Goal: Use online tool/utility: Utilize a website feature to perform a specific function

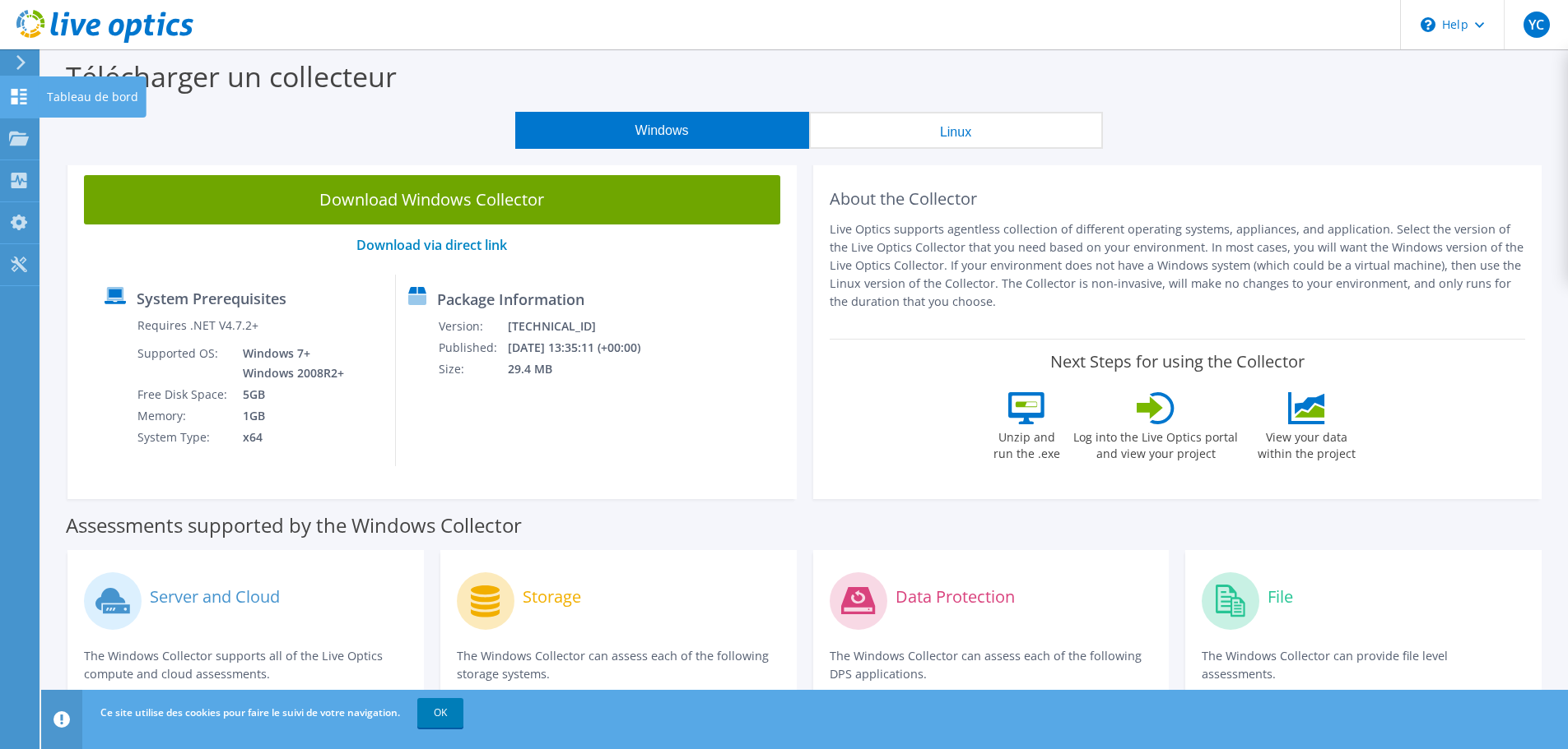
click at [25, 90] on use at bounding box center [19, 97] width 15 height 15
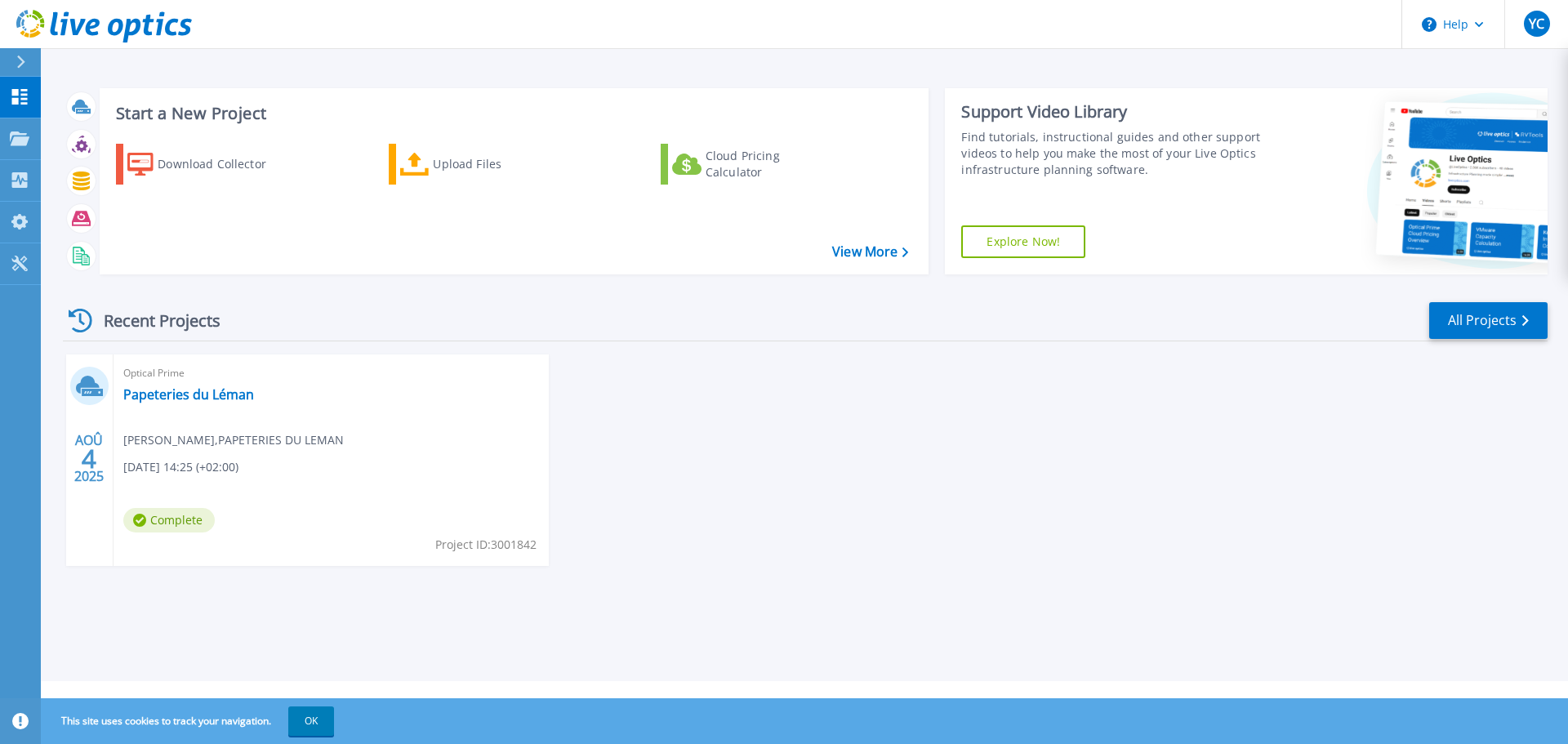
click at [87, 383] on icon at bounding box center [88, 385] width 24 height 18
click at [214, 164] on div "Download Collector" at bounding box center [223, 164] width 130 height 33
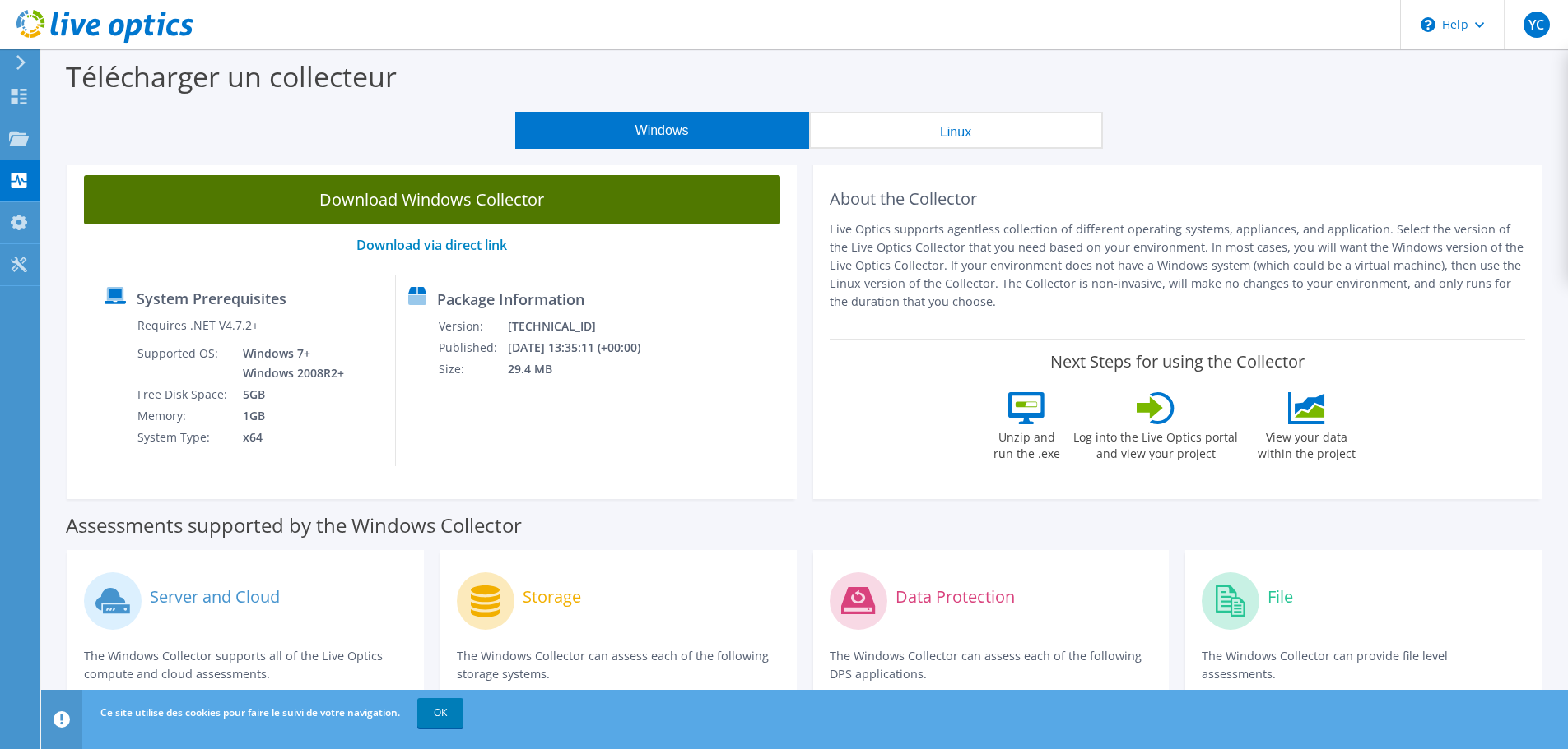
click at [639, 204] on link "Download Windows Collector" at bounding box center [432, 200] width 696 height 49
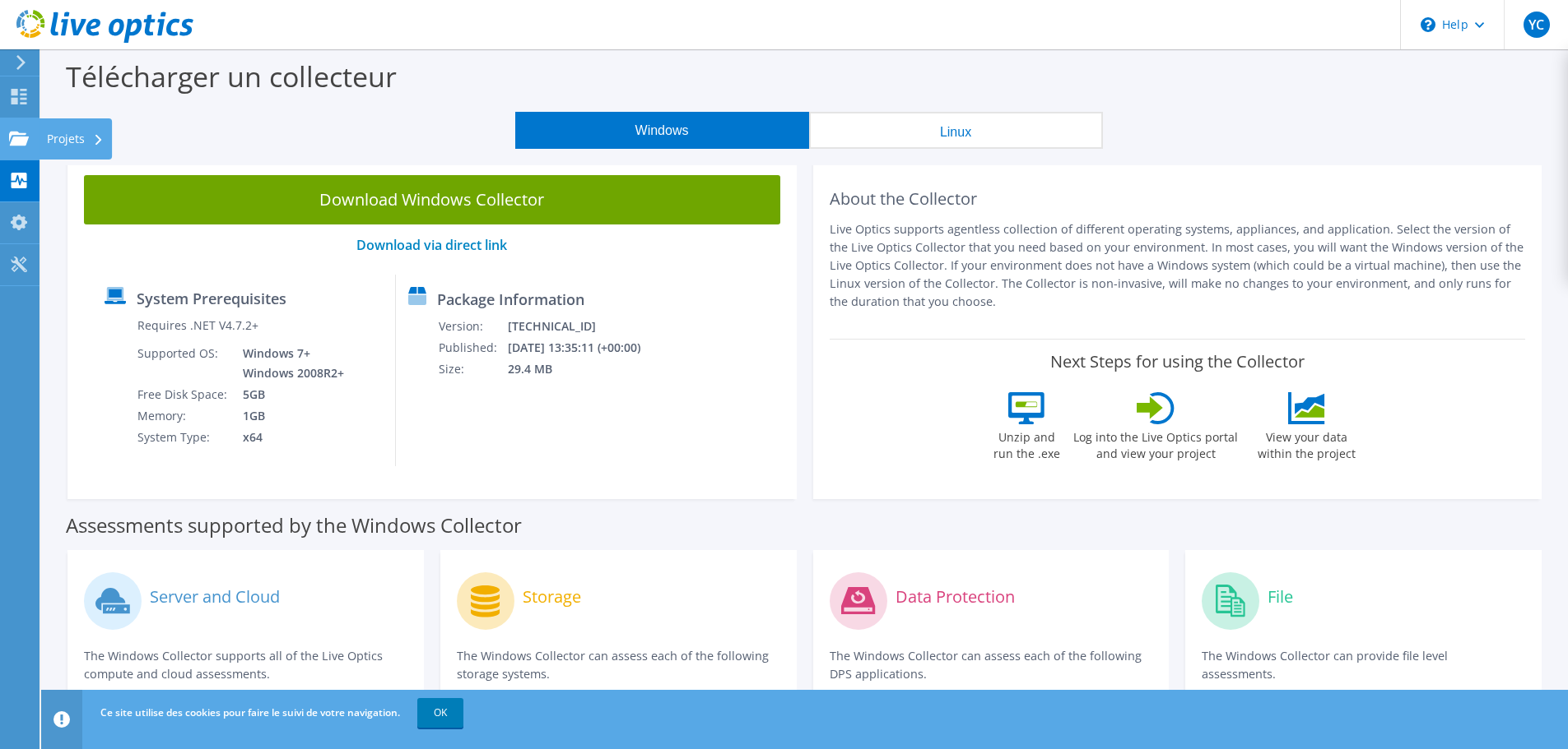
click at [16, 131] on icon at bounding box center [19, 139] width 20 height 15
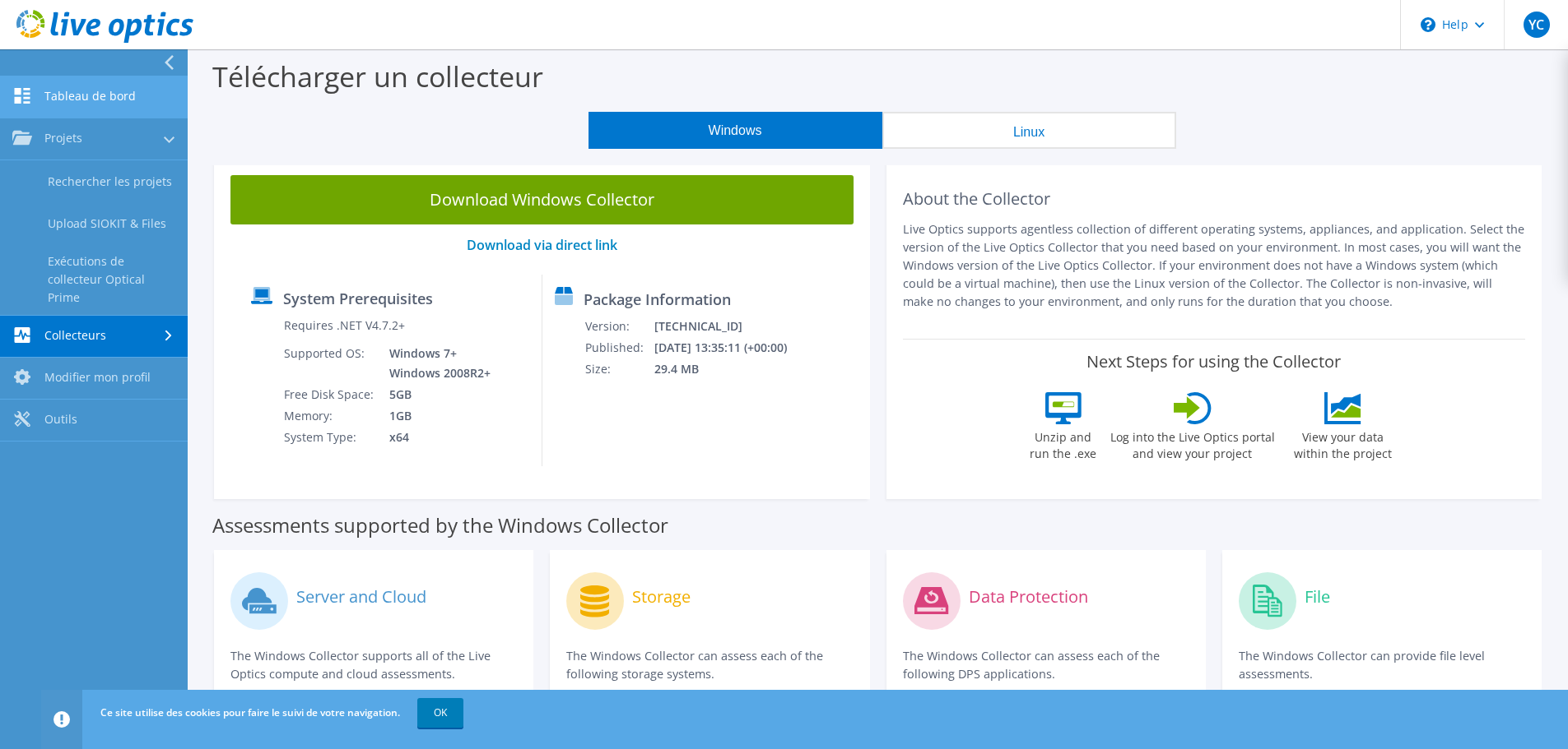
click at [76, 101] on link "Tableau de bord" at bounding box center [94, 97] width 188 height 42
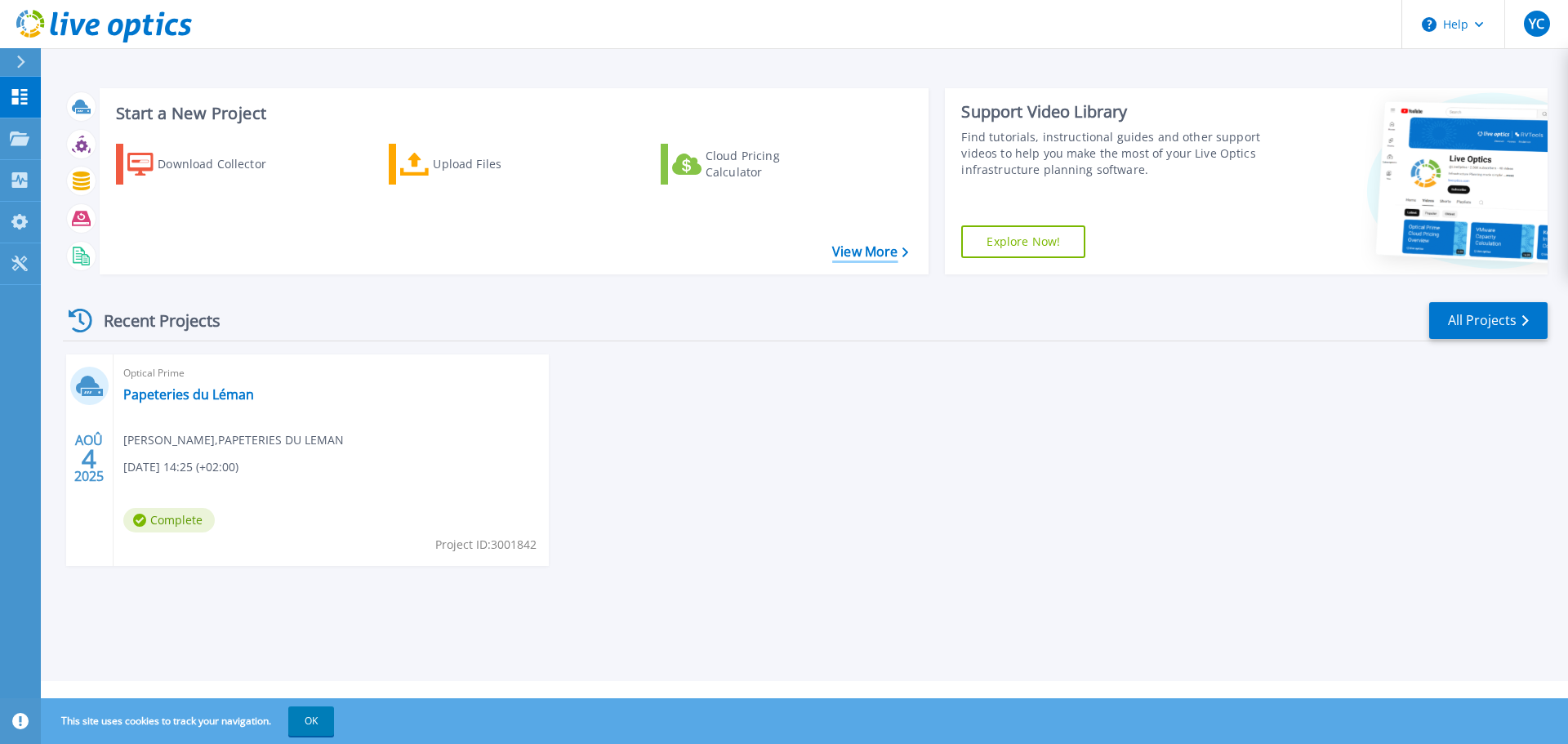
click at [877, 255] on link "View More" at bounding box center [870, 252] width 76 height 15
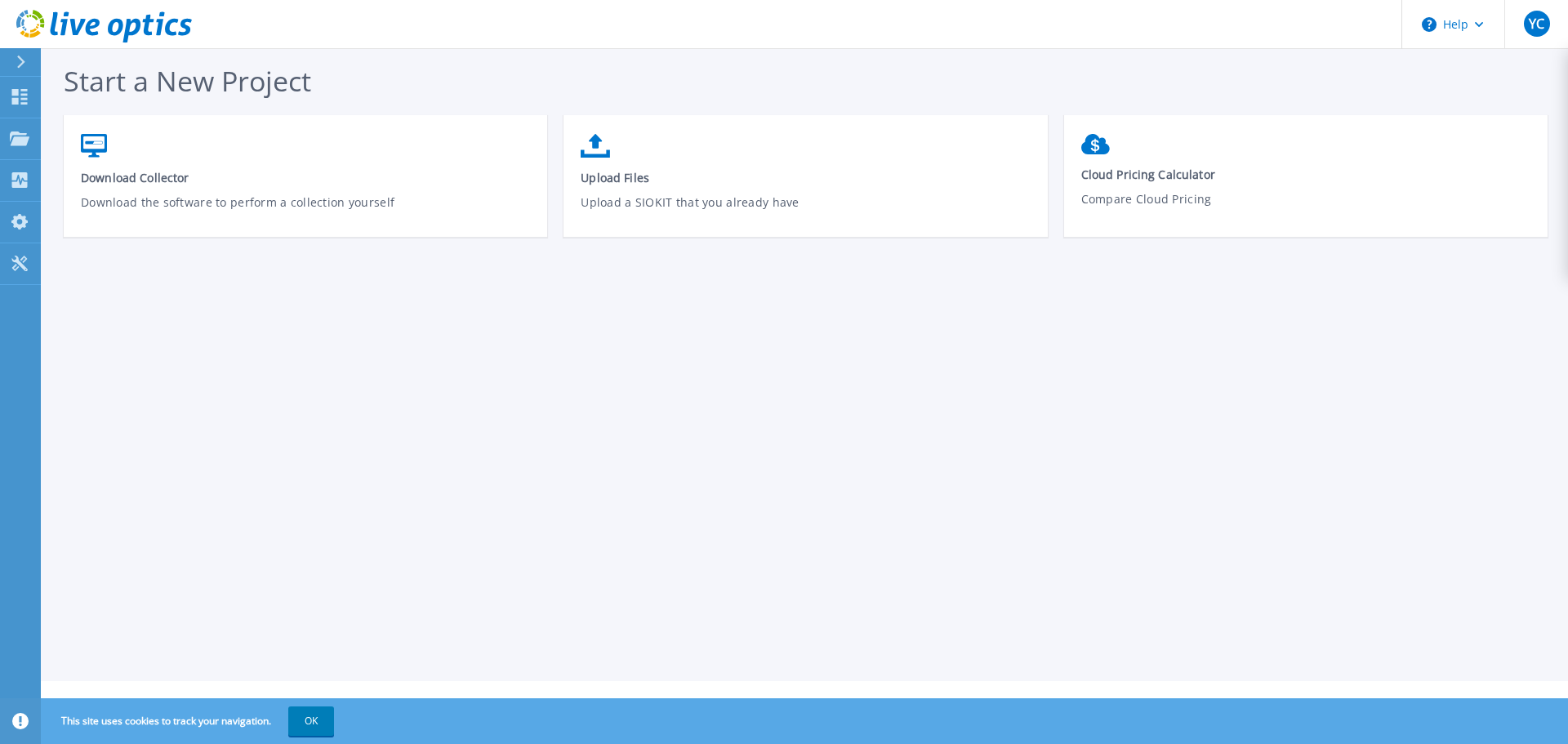
click at [24, 58] on icon at bounding box center [21, 62] width 9 height 13
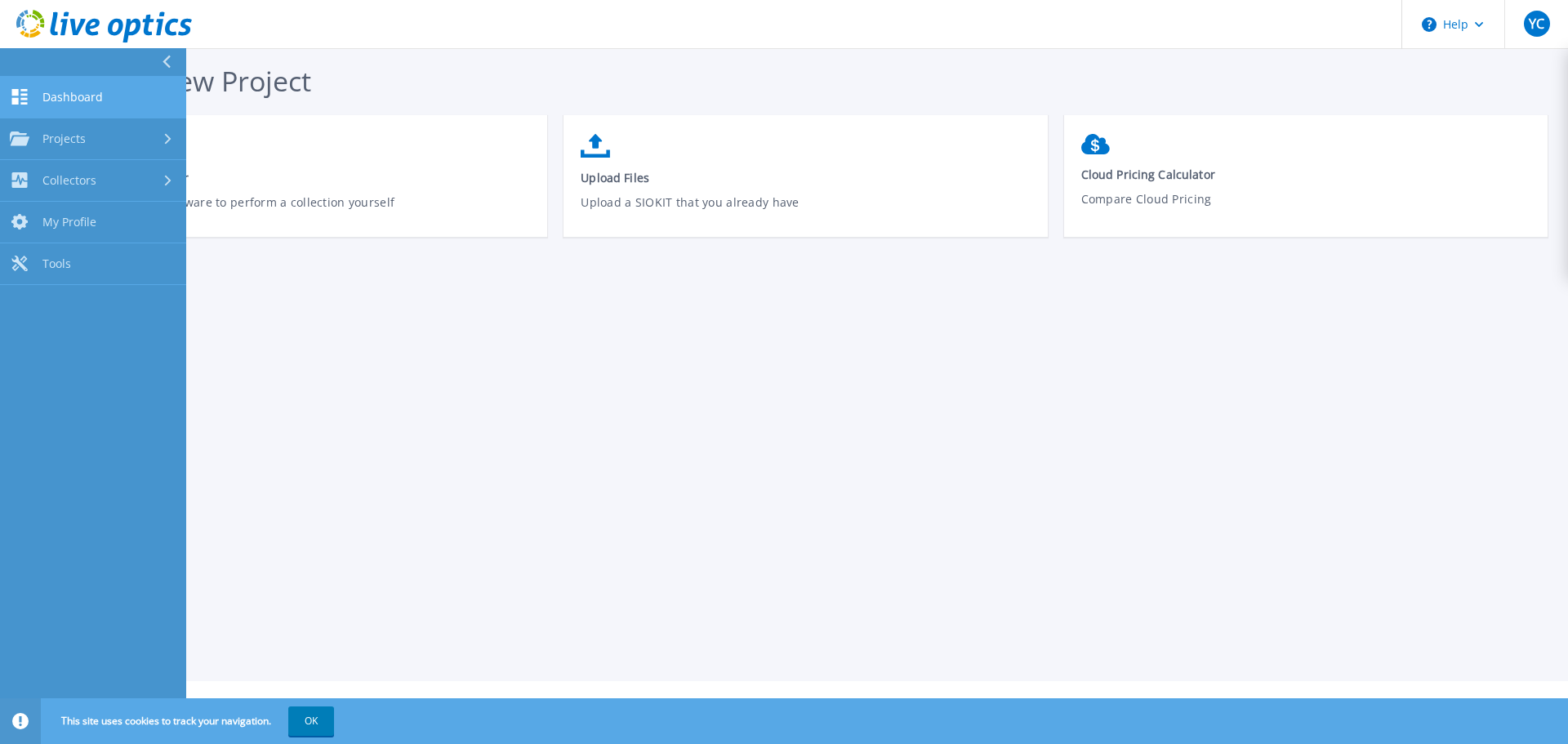
click at [54, 91] on span "Dashboard" at bounding box center [72, 97] width 61 height 14
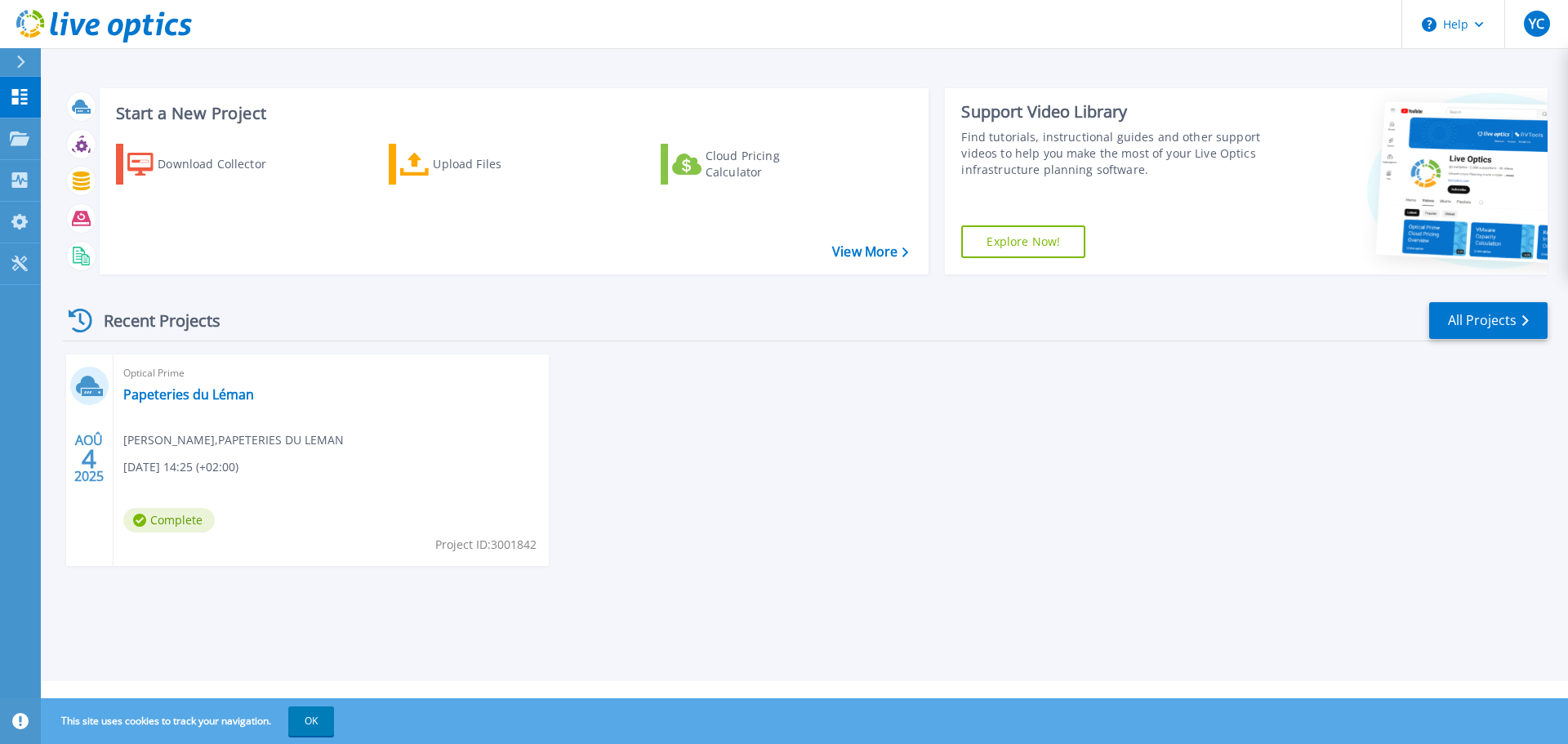
click at [183, 523] on span "Complete" at bounding box center [168, 520] width 91 height 24
click at [176, 440] on span "Yassine CHENITI , PAPETERIES DU LEMAN" at bounding box center [233, 441] width 221 height 18
click at [181, 394] on link "Papeteries du Léman" at bounding box center [188, 395] width 130 height 16
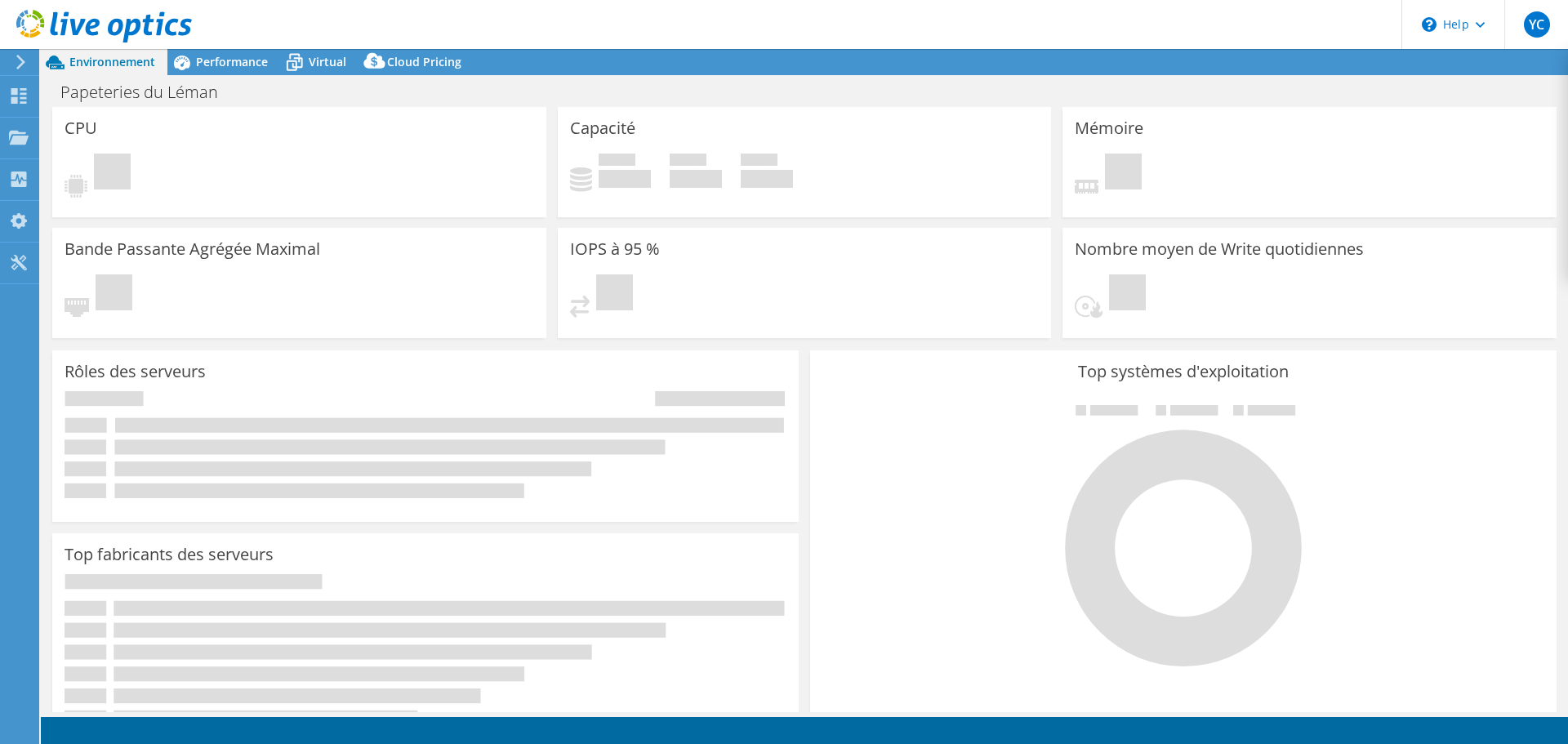
select select "USD"
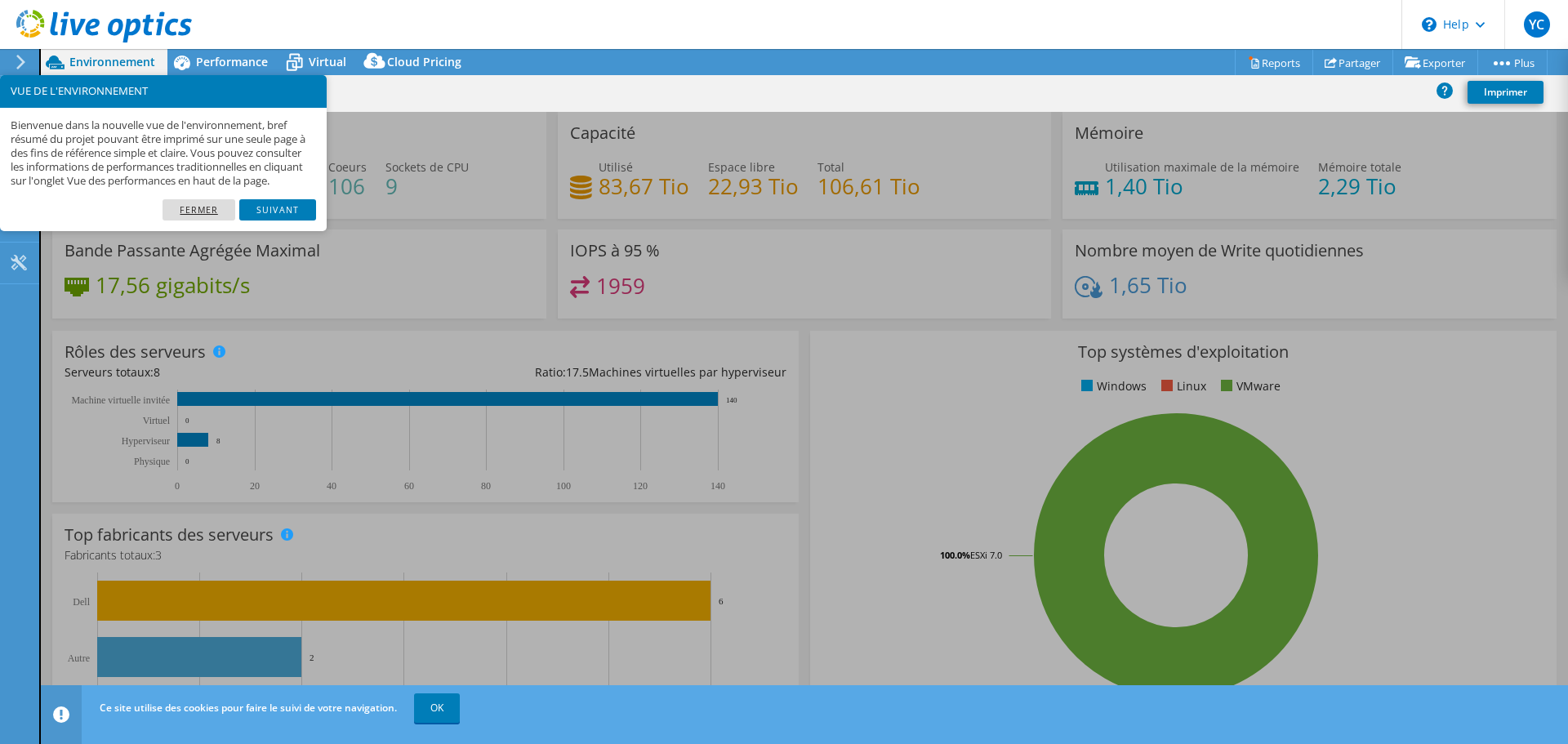
click at [221, 221] on link "Fermer" at bounding box center [199, 209] width 72 height 21
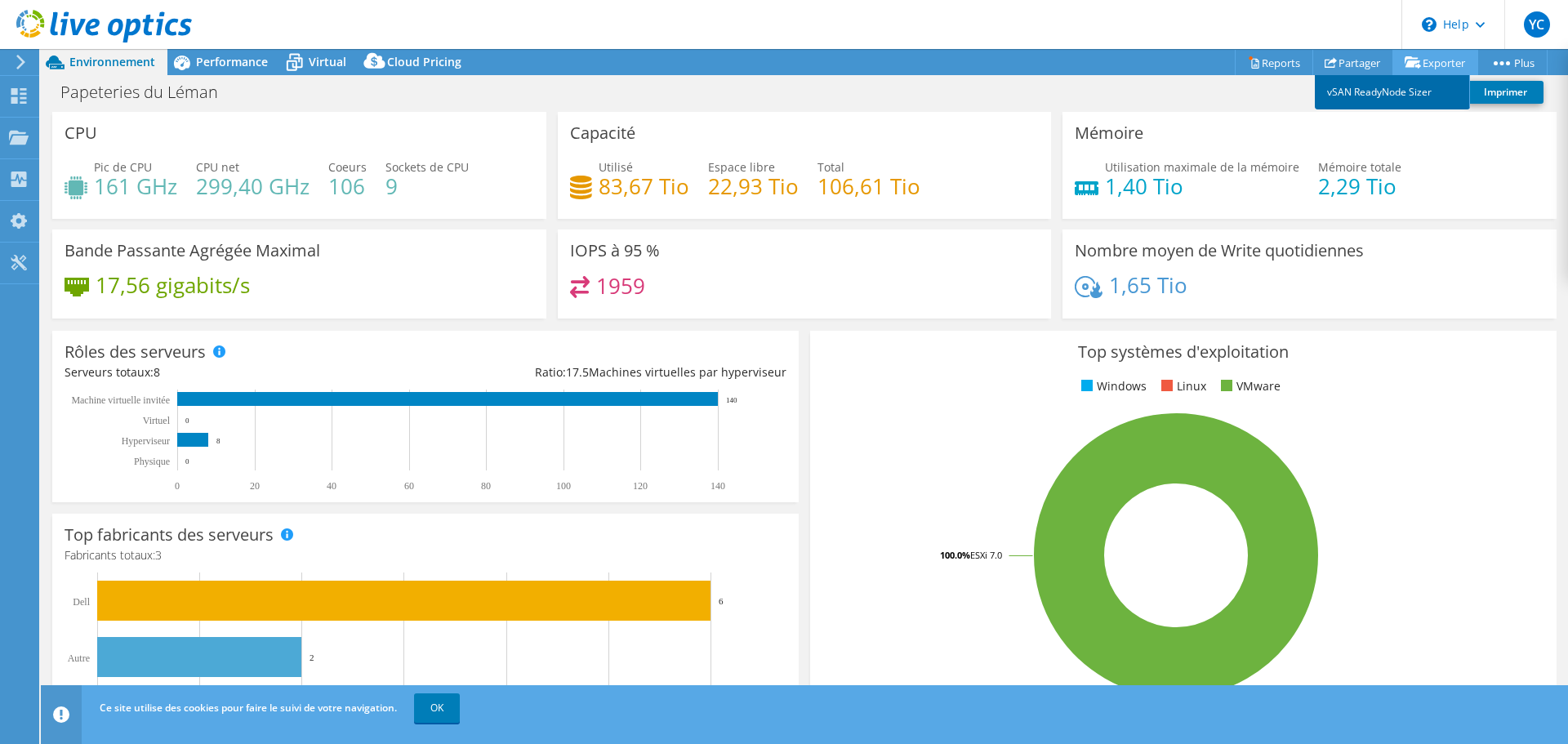
click at [1391, 89] on link "vSAN ReadyNode Sizer" at bounding box center [1393, 92] width 156 height 34
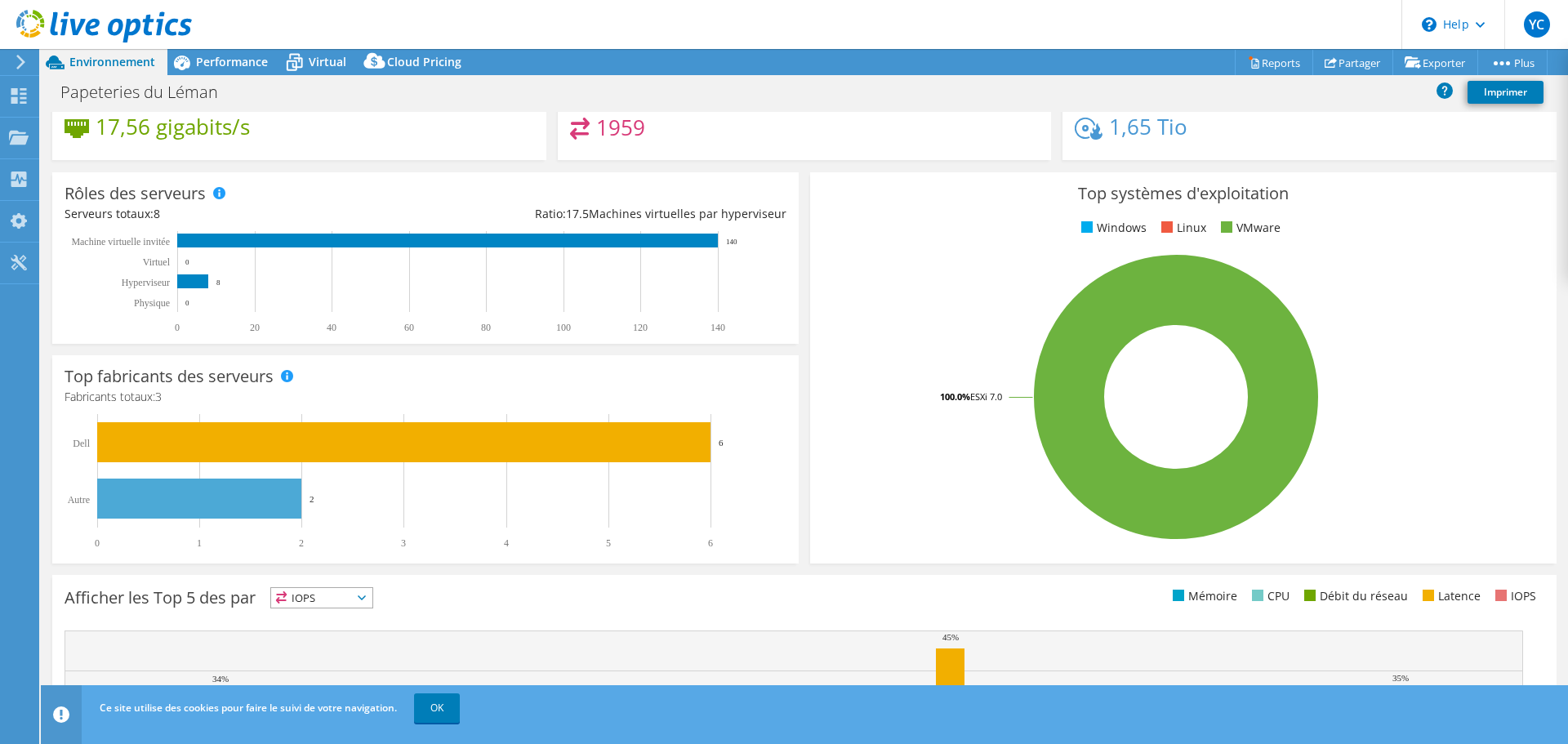
scroll to position [164, 0]
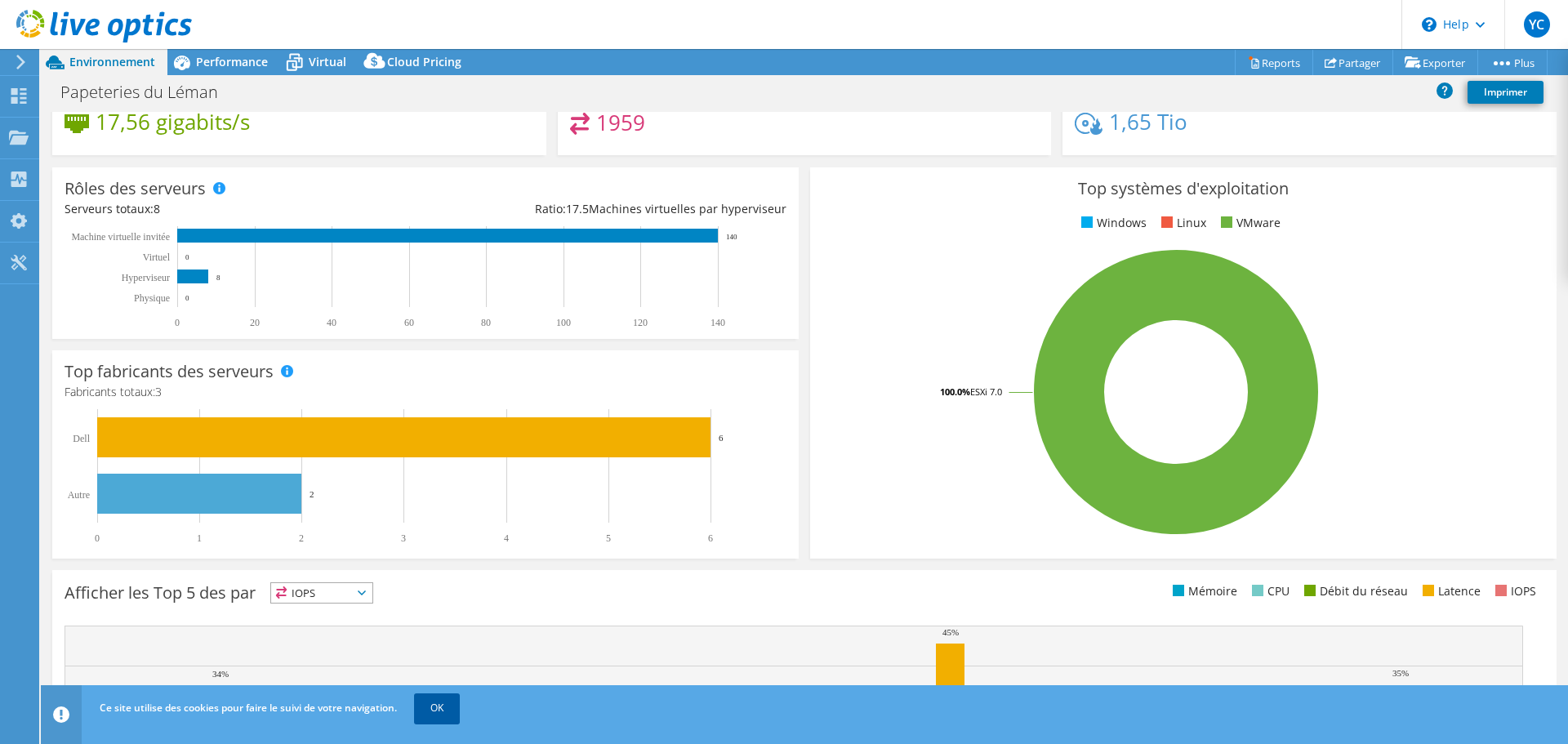
click at [431, 703] on link "OK" at bounding box center [437, 709] width 46 height 30
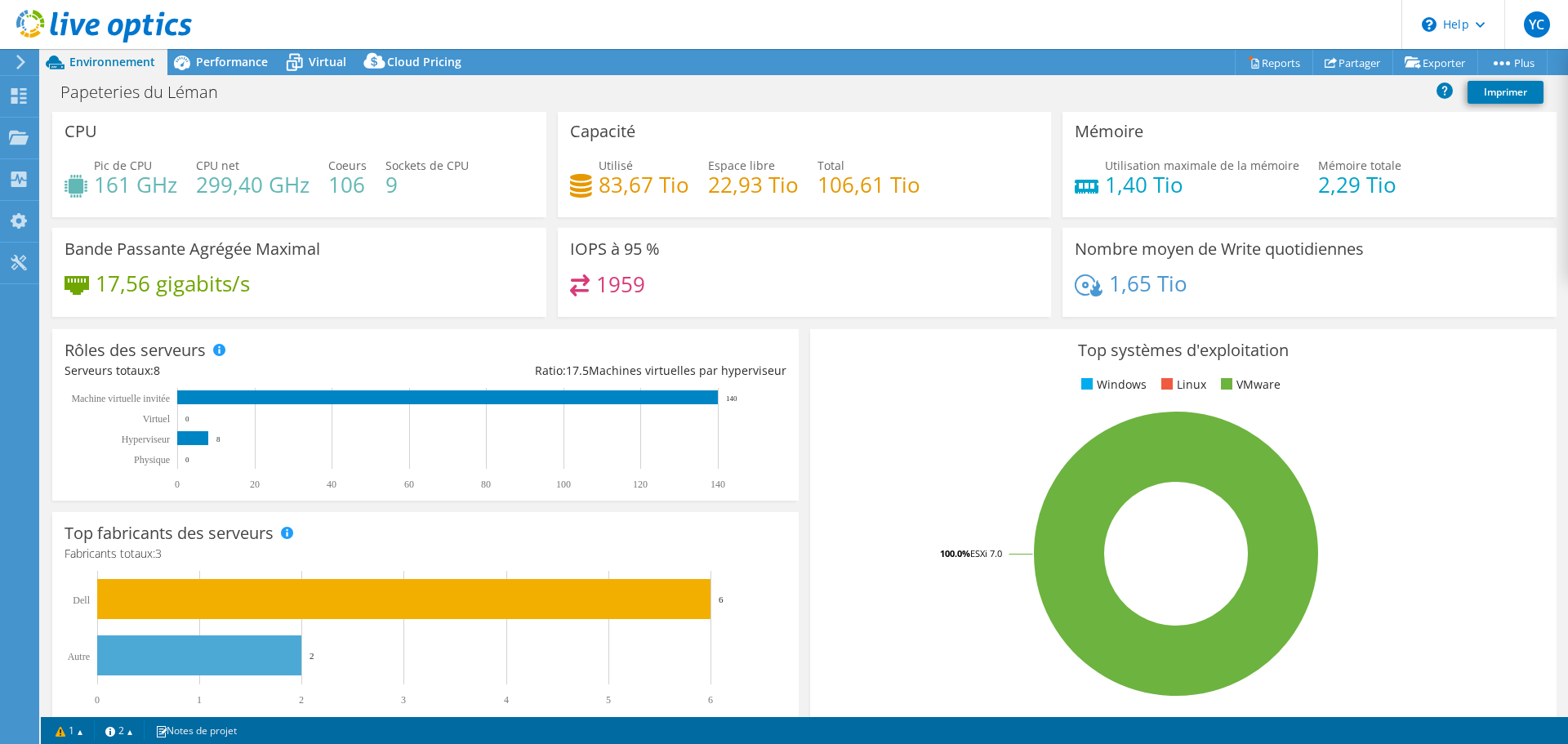
scroll to position [0, 0]
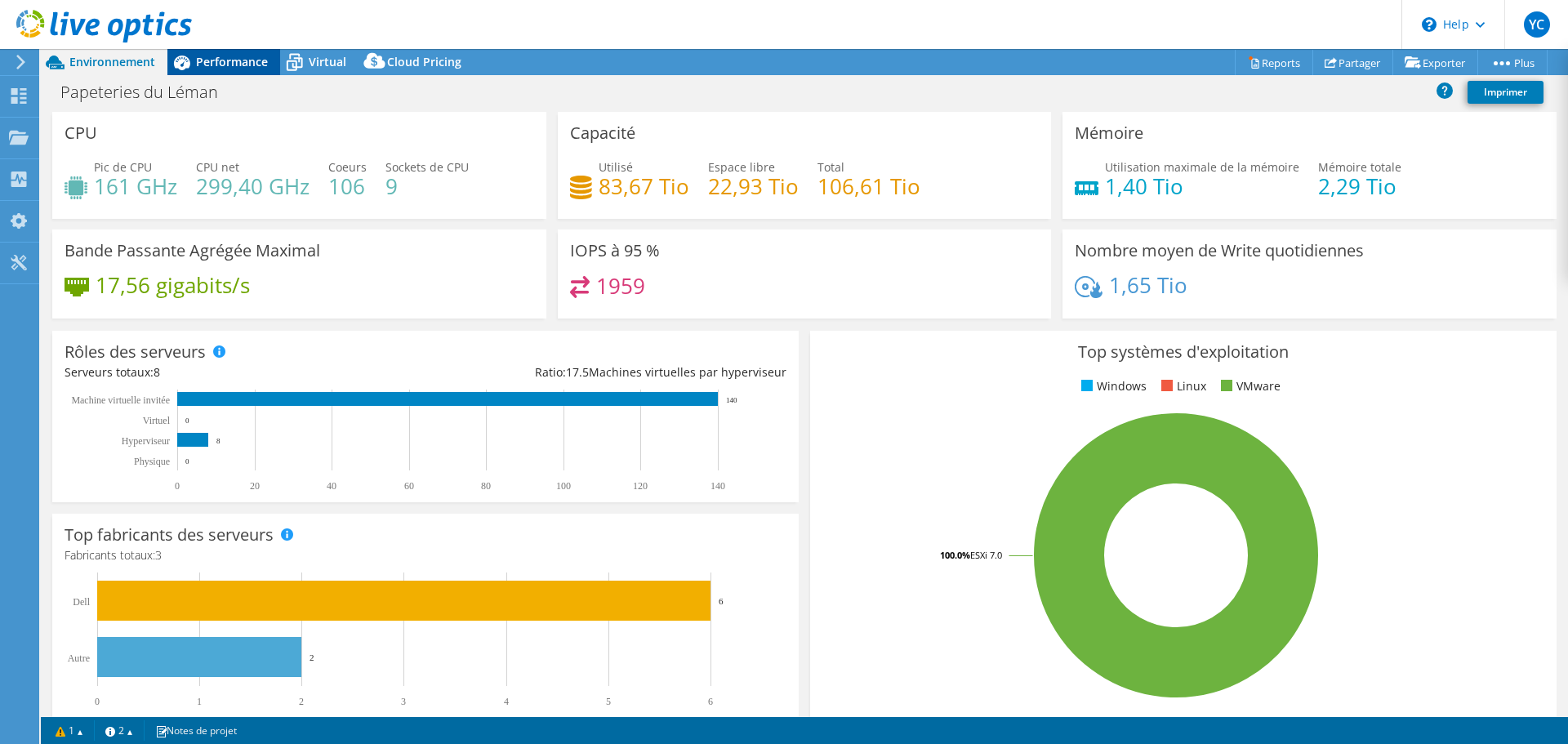
click at [230, 62] on span "Performance" at bounding box center [232, 62] width 71 height 15
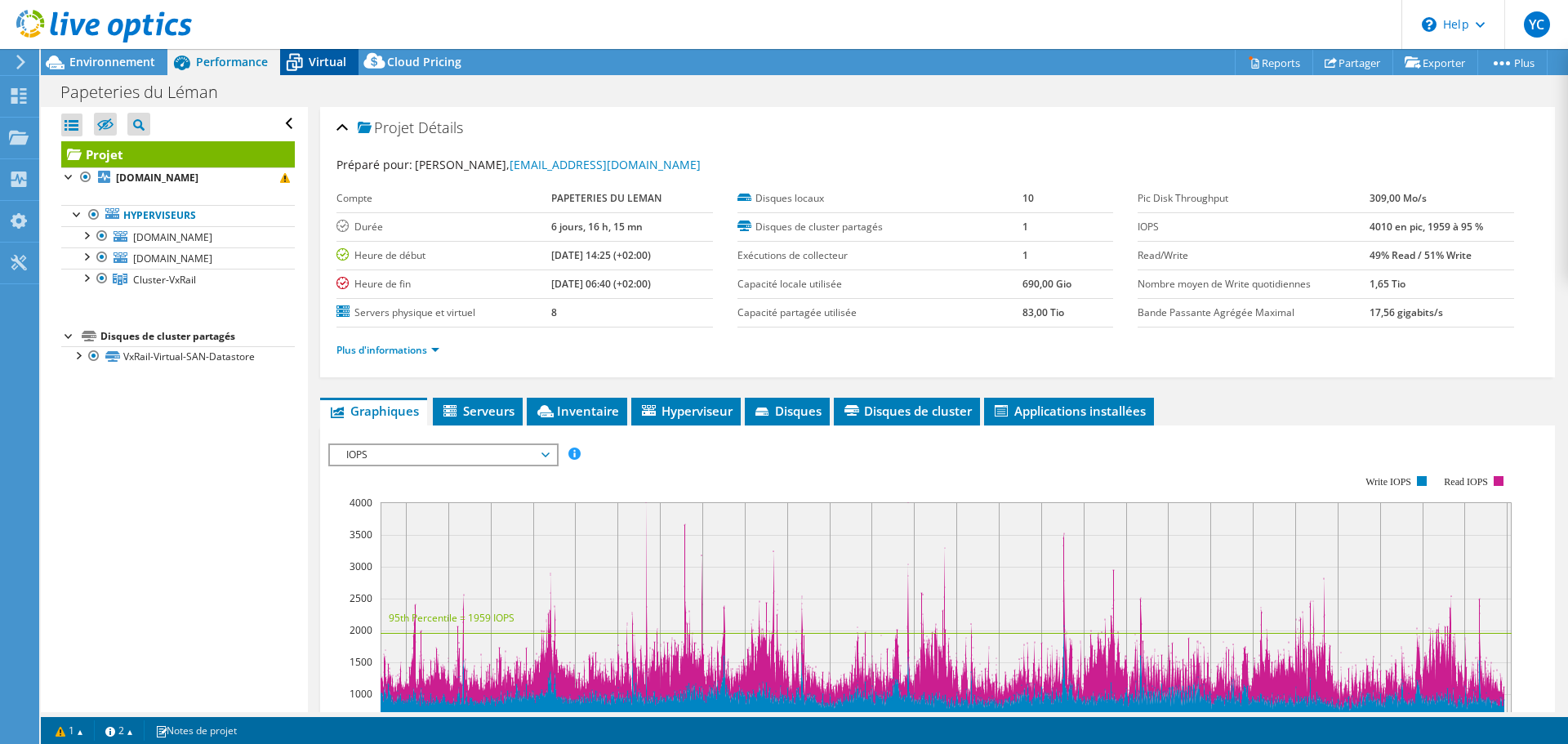
click at [327, 61] on span "Virtual" at bounding box center [328, 62] width 38 height 15
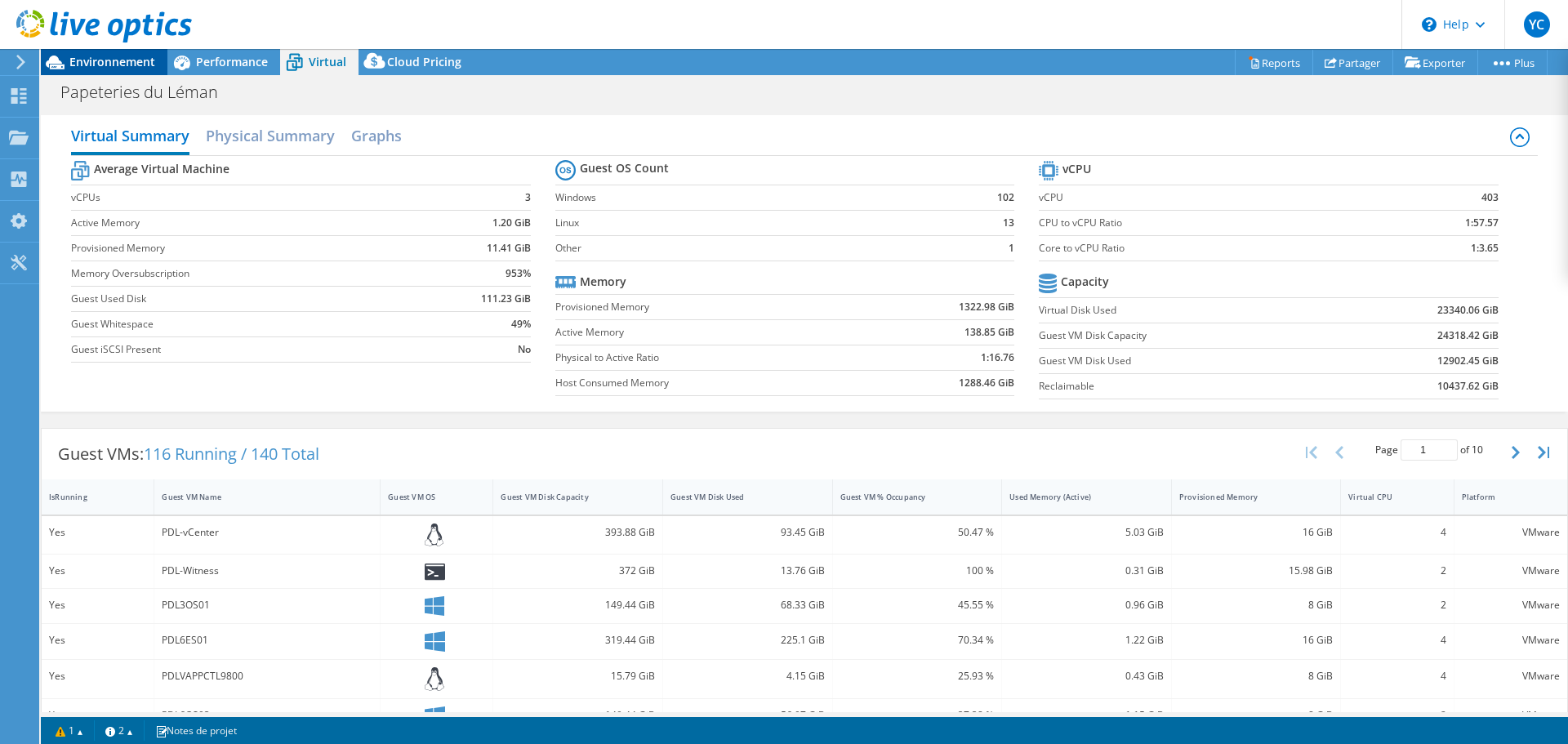
click at [133, 63] on span "Environnement" at bounding box center [112, 62] width 86 height 15
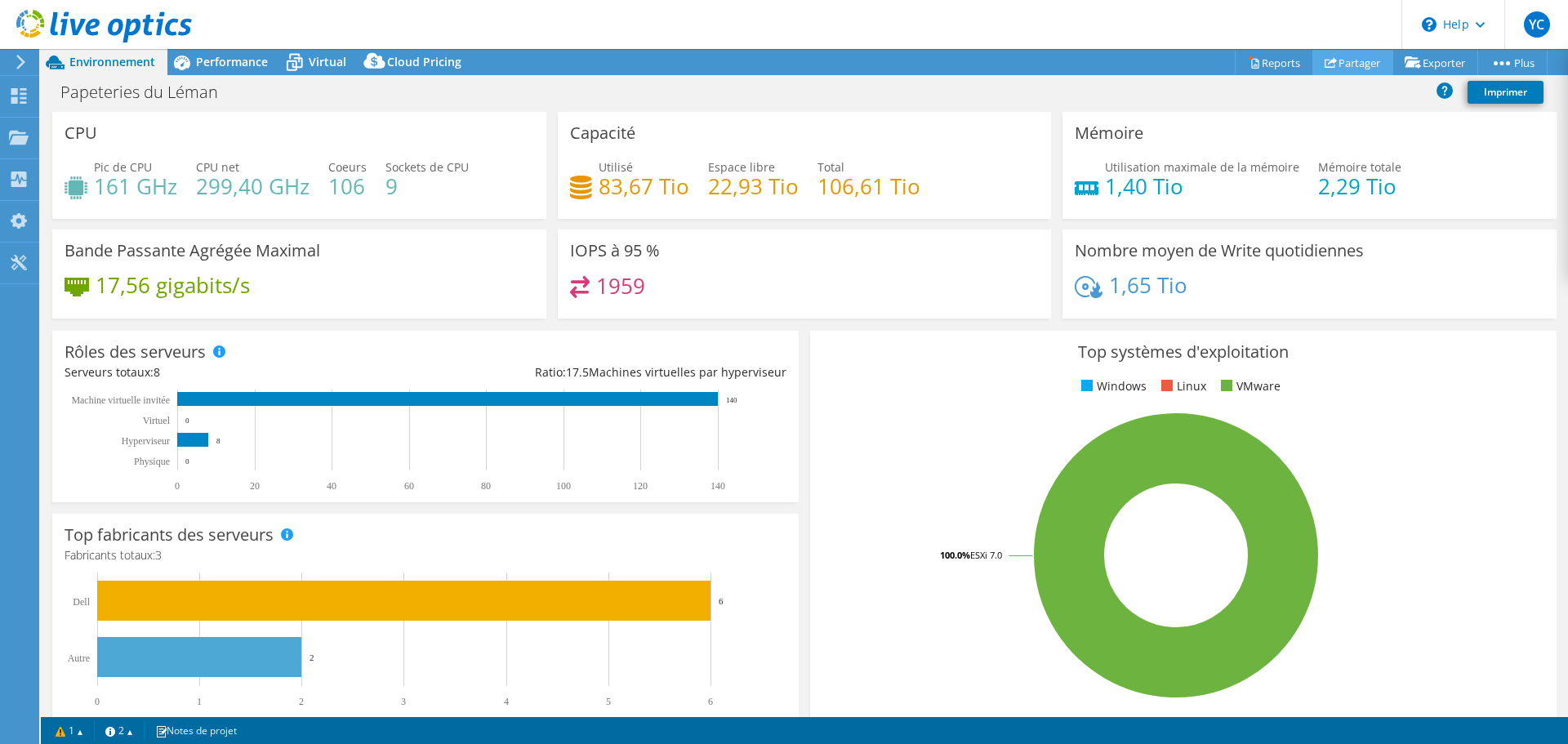
click at [1367, 67] on link "Partager" at bounding box center [1353, 62] width 81 height 25
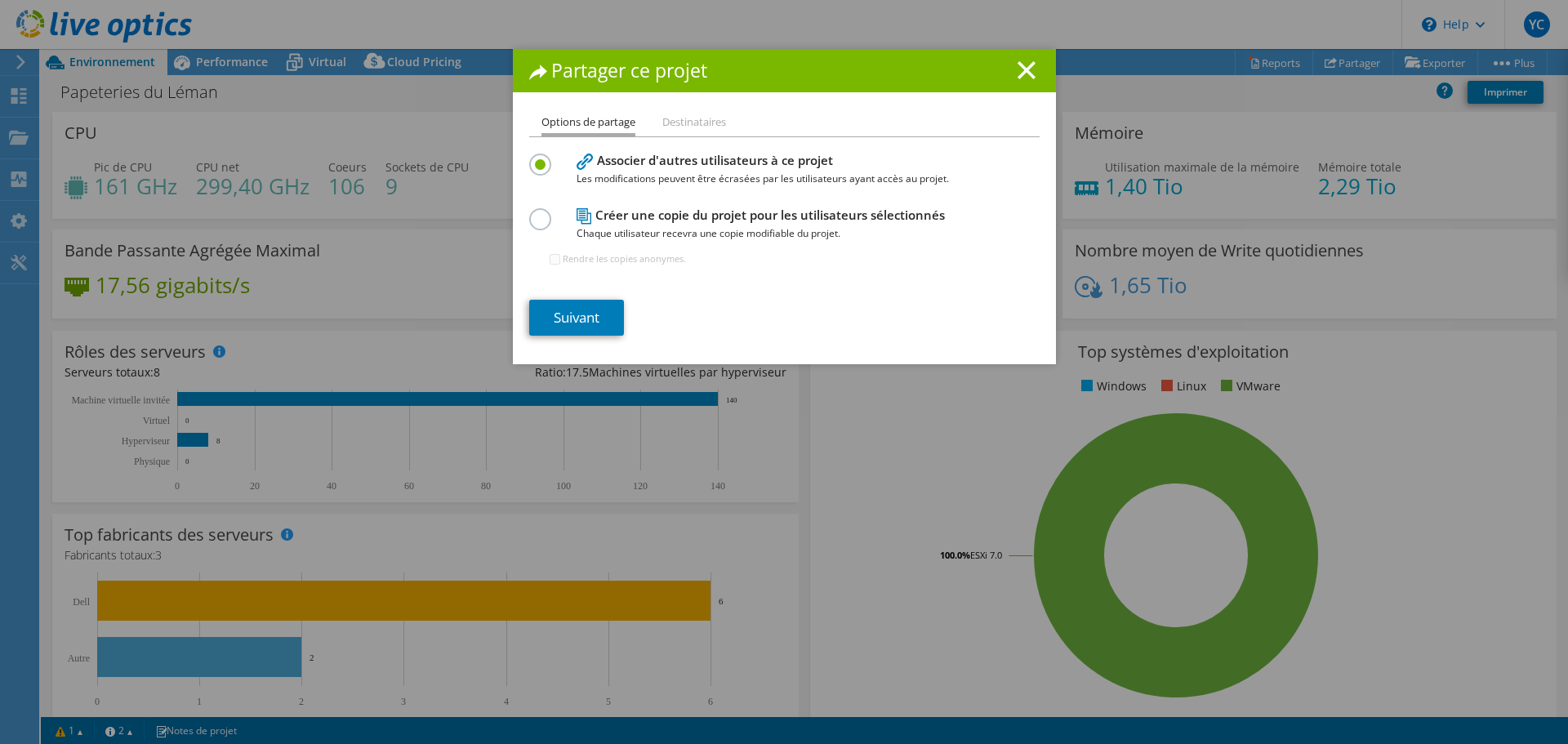
click at [727, 221] on h4 "Créer une copie du projet pour les utilisateurs sélectionnés Chaque utilisateur…" at bounding box center [780, 224] width 408 height 37
click at [541, 213] on label at bounding box center [544, 210] width 29 height 5
click at [0, 0] on input "radio" at bounding box center [0, 0] width 0 height 0
drag, startPoint x: 1021, startPoint y: 72, endPoint x: 1039, endPoint y: 76, distance: 18.4
click at [1021, 72] on line at bounding box center [1027, 71] width 16 height 16
